Goal: Transaction & Acquisition: Purchase product/service

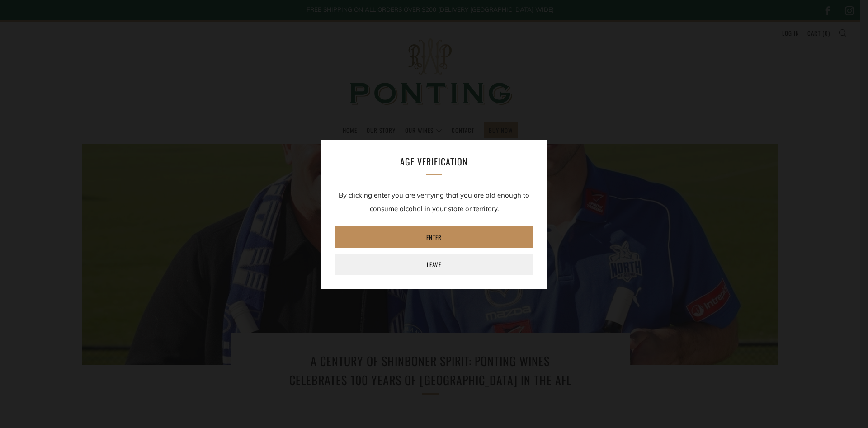
click at [439, 239] on link "Enter" at bounding box center [434, 237] width 199 height 22
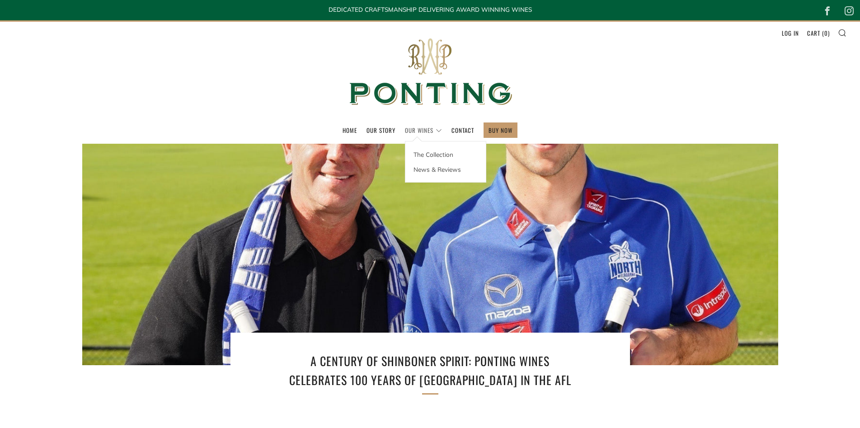
click at [425, 129] on link "Our Wines" at bounding box center [423, 130] width 37 height 14
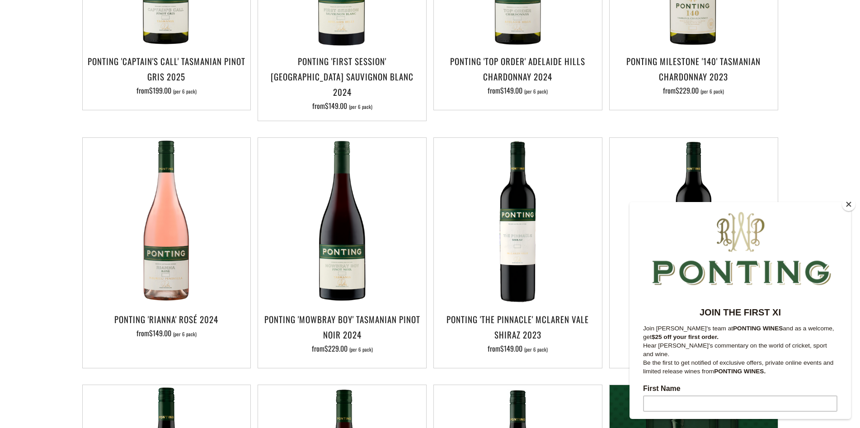
scroll to position [136, 0]
